Goal: Task Accomplishment & Management: Complete application form

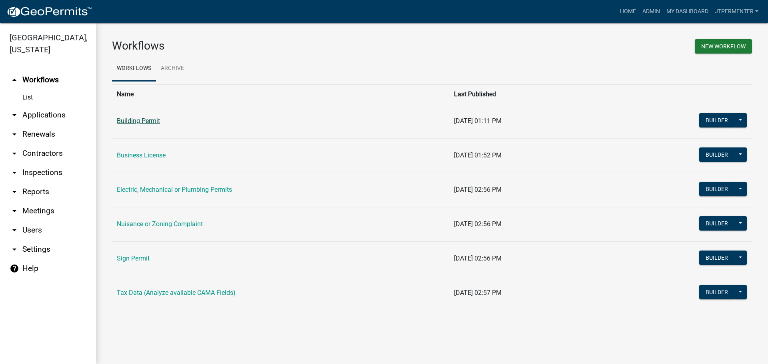
click at [138, 120] on link "Building Permit" at bounding box center [138, 121] width 43 height 8
click at [180, 186] on link "Electric, Mechanical or Plumbing Permits" at bounding box center [174, 190] width 115 height 8
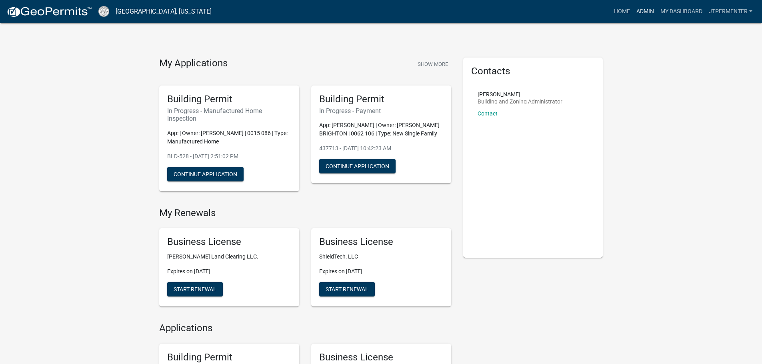
click at [644, 10] on link "Admin" at bounding box center [645, 11] width 24 height 15
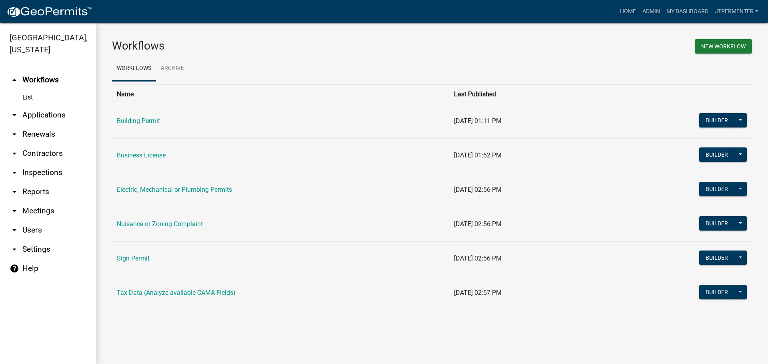
click at [60, 106] on link "arrow_drop_down Applications" at bounding box center [48, 115] width 96 height 19
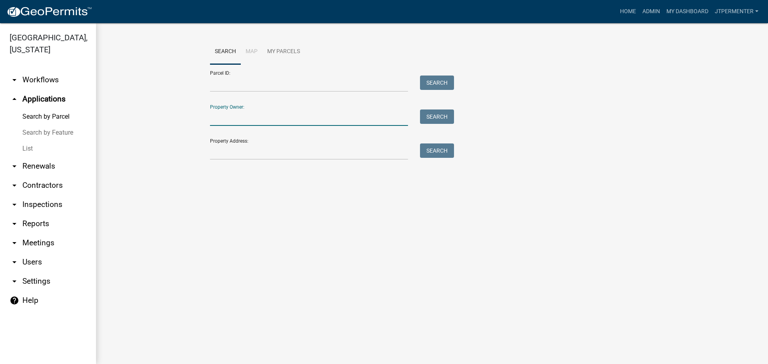
click at [231, 118] on input "Property Owner:" at bounding box center [309, 118] width 198 height 16
type input "[PERSON_NAME]"
click at [440, 112] on button "Search" at bounding box center [437, 117] width 34 height 14
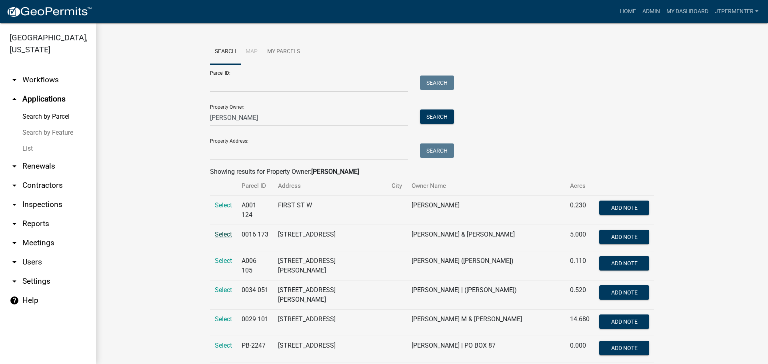
click at [223, 233] on span "Select" at bounding box center [223, 235] width 17 height 8
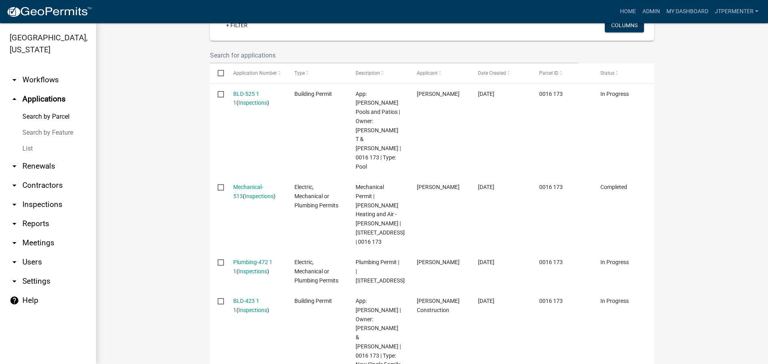
scroll to position [253, 0]
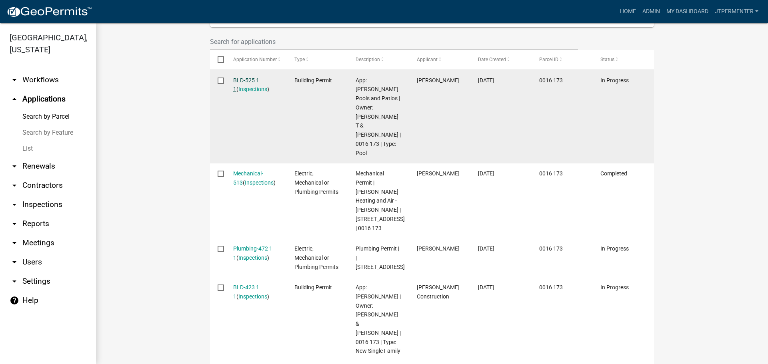
click at [242, 81] on link "BLD-525 1 1" at bounding box center [246, 85] width 26 height 16
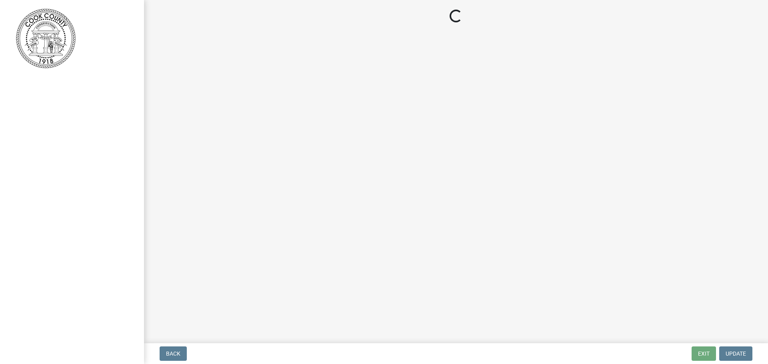
select select "99a32835-11ba-4368-9d1a-cbf1779c6d76"
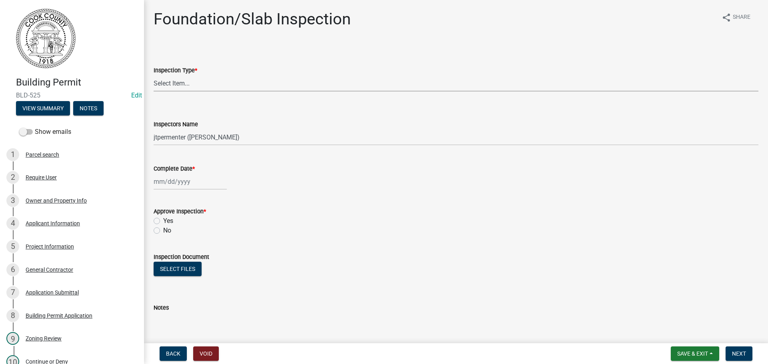
click at [188, 78] on select "Select Item... Foundation/Slab" at bounding box center [456, 83] width 605 height 16
click at [154, 75] on select "Select Item... Foundation/Slab" at bounding box center [456, 83] width 605 height 16
select select "5b4e48f7-bf9b-44aa-b593-ef1ddec5d2ff"
select select "8"
select select "2025"
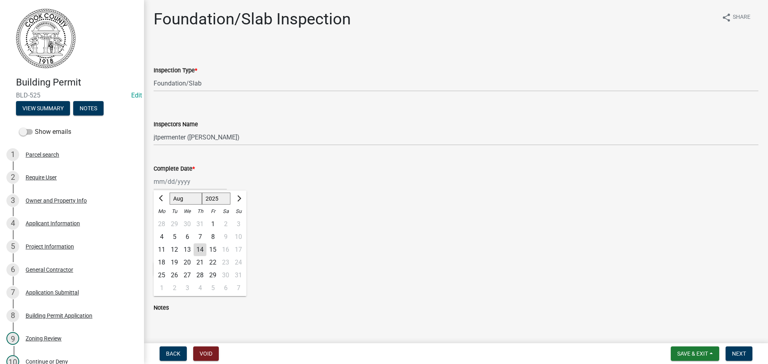
click at [177, 182] on div "[PERSON_NAME] Feb Mar Apr [PERSON_NAME][DATE] Oct Nov [DATE] 1526 1527 1528 152…" at bounding box center [190, 182] width 73 height 16
click at [202, 253] on div "14" at bounding box center [200, 250] width 13 height 13
type input "[DATE]"
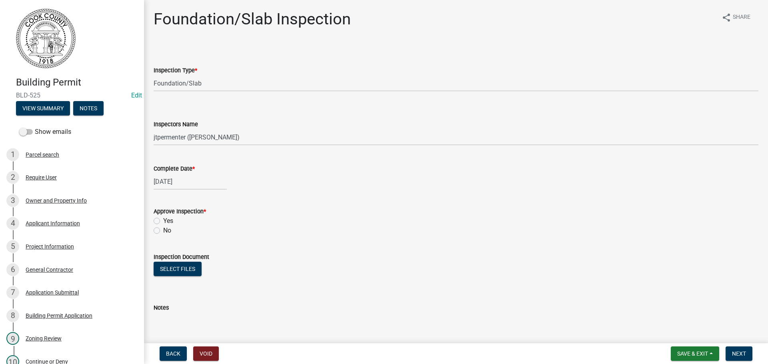
click at [163, 223] on label "Yes" at bounding box center [168, 221] width 10 height 10
click at [163, 222] on input "Yes" at bounding box center [165, 218] width 5 height 5
radio input "true"
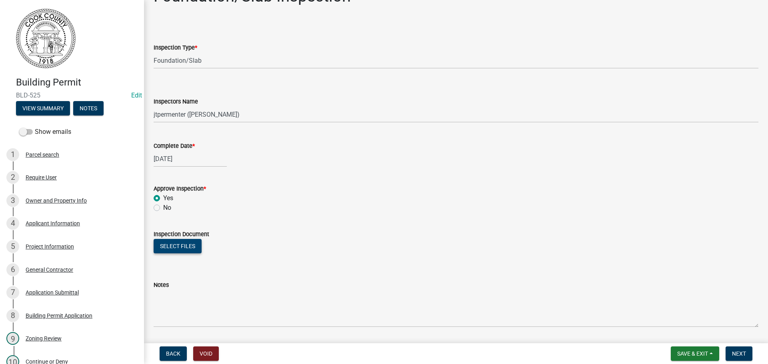
scroll to position [48, 0]
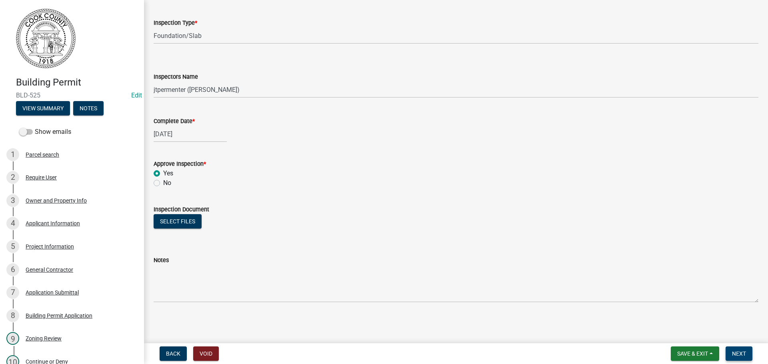
click at [737, 353] on span "Next" at bounding box center [739, 354] width 14 height 6
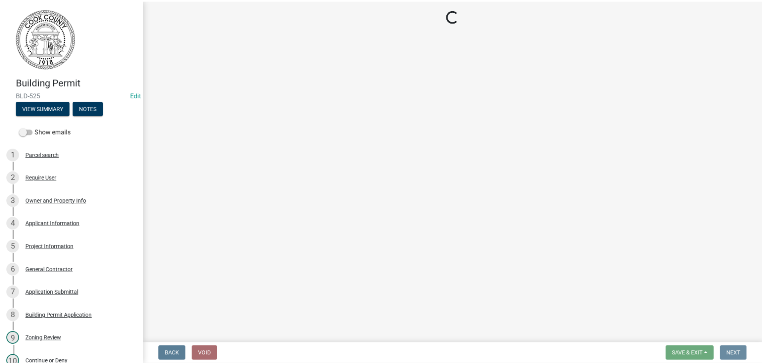
scroll to position [0, 0]
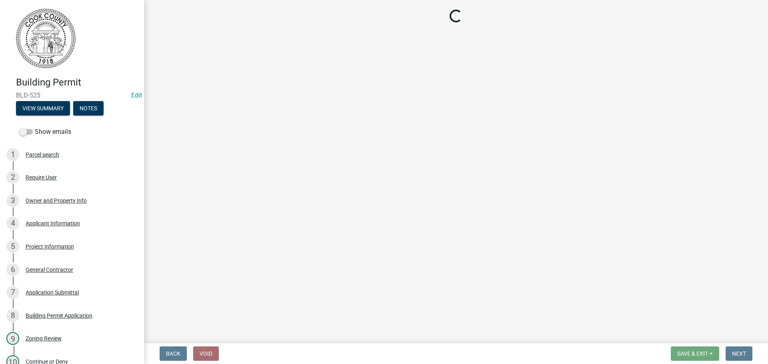
select select "99a32835-11ba-4368-9d1a-cbf1779c6d76"
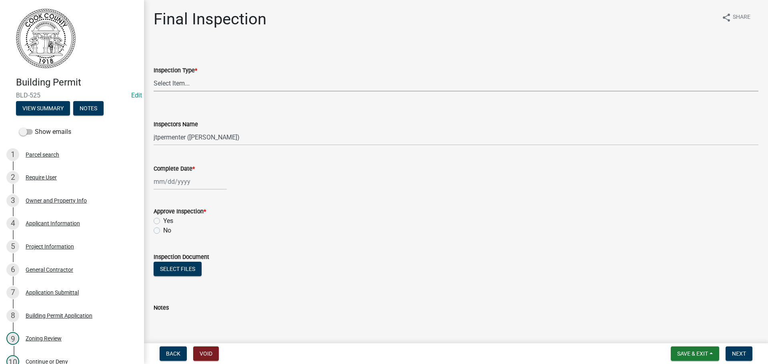
click at [165, 82] on select "Select Item... Final" at bounding box center [456, 83] width 605 height 16
click at [154, 75] on select "Select Item... Final" at bounding box center [456, 83] width 605 height 16
select select "5a827310-1605-4b3d-aef3-9152039cbd08"
click at [177, 180] on div at bounding box center [190, 182] width 73 height 16
select select "8"
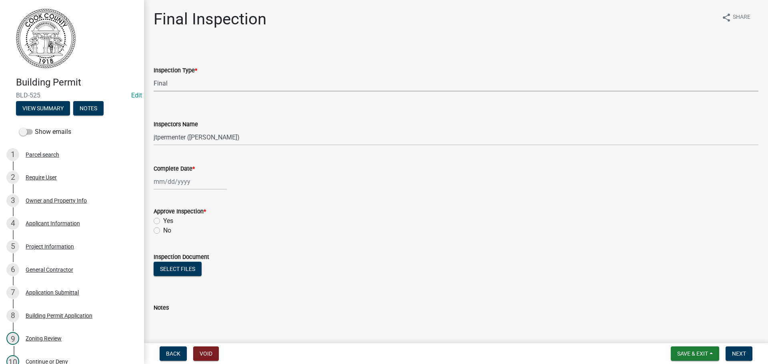
select select "2025"
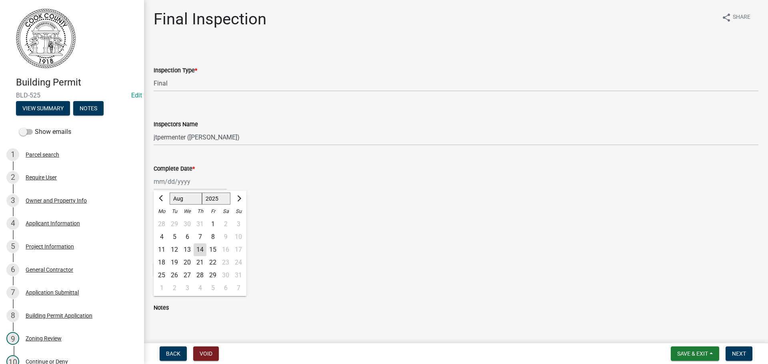
click at [203, 251] on div "14" at bounding box center [200, 250] width 13 height 13
type input "[DATE]"
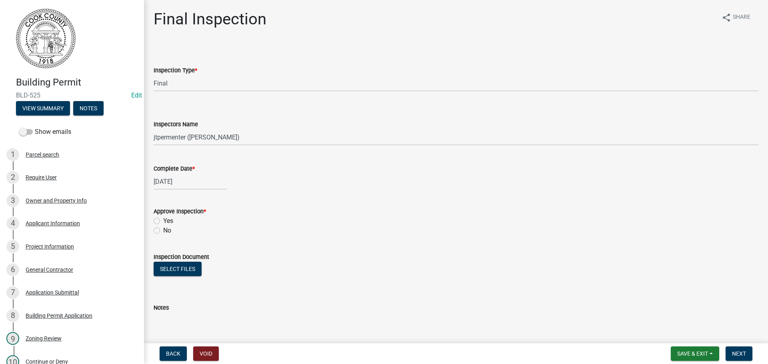
click at [163, 220] on label "Yes" at bounding box center [168, 221] width 10 height 10
click at [163, 220] on input "Yes" at bounding box center [165, 218] width 5 height 5
radio input "true"
click at [743, 354] on span "Next" at bounding box center [739, 354] width 14 height 6
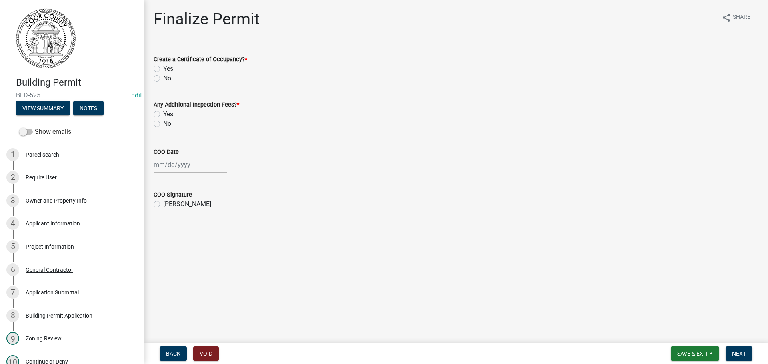
click at [163, 69] on label "Yes" at bounding box center [168, 69] width 10 height 10
click at [163, 69] on input "Yes" at bounding box center [165, 66] width 5 height 5
radio input "true"
click at [163, 125] on label "No" at bounding box center [167, 124] width 8 height 10
click at [163, 124] on input "No" at bounding box center [165, 121] width 5 height 5
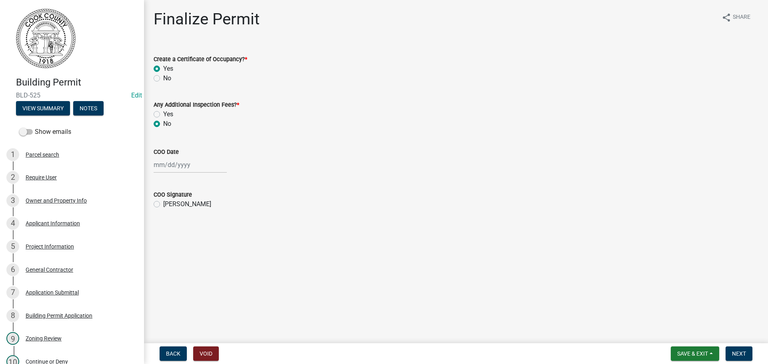
radio input "true"
click at [172, 168] on div at bounding box center [190, 165] width 73 height 16
select select "8"
select select "2025"
click at [201, 232] on div "14" at bounding box center [200, 233] width 13 height 13
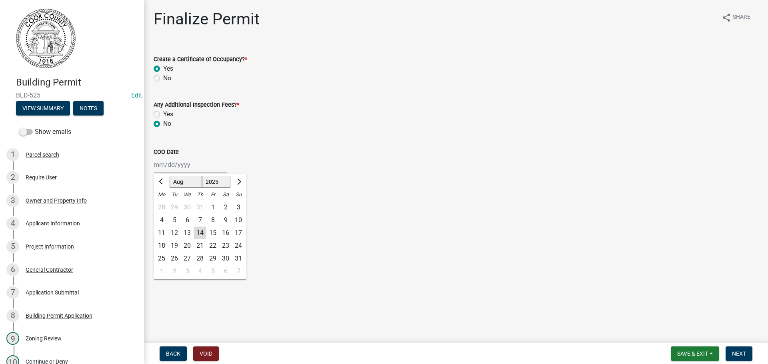
type input "[DATE]"
click at [163, 204] on label "[PERSON_NAME]" at bounding box center [187, 205] width 48 height 10
click at [163, 204] on input "[PERSON_NAME]" at bounding box center [165, 202] width 5 height 5
radio input "true"
click at [738, 351] on span "Next" at bounding box center [739, 354] width 14 height 6
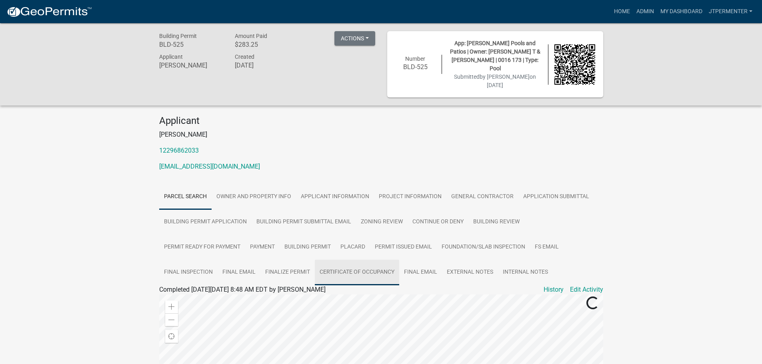
click at [378, 274] on link "Certificate of Occupancy" at bounding box center [357, 273] width 84 height 26
click at [215, 300] on link "Certificate of Occupancy" at bounding box center [193, 300] width 69 height 8
